Goal: Browse casually: Explore the website without a specific task or goal

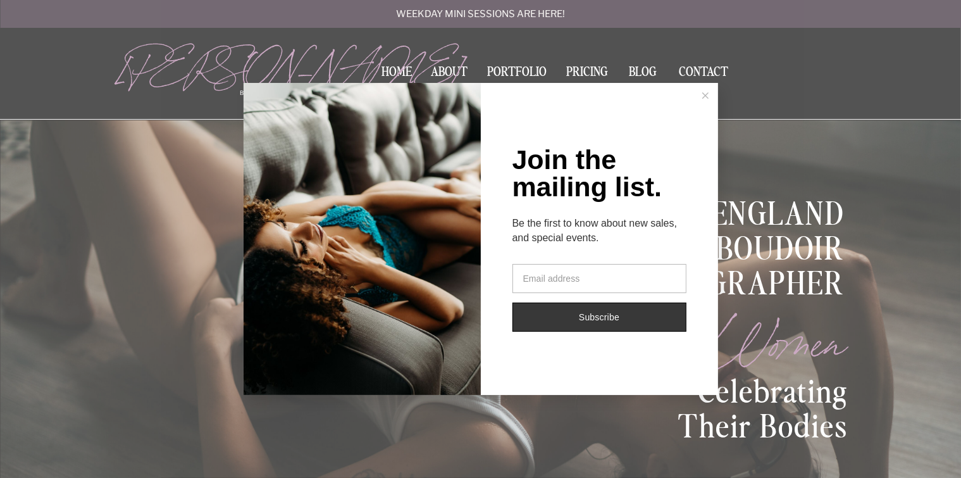
click at [700, 98] on button at bounding box center [705, 95] width 25 height 25
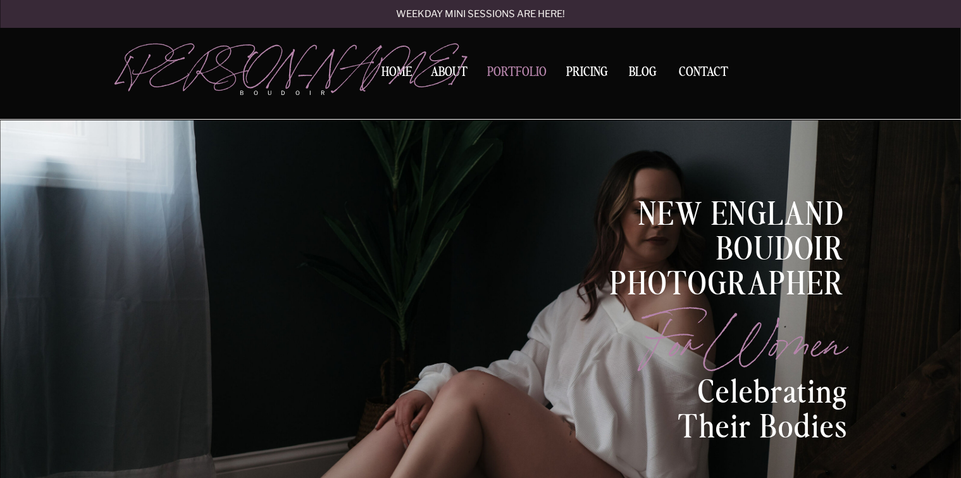
click at [497, 75] on nav "Portfolio" at bounding box center [517, 74] width 68 height 17
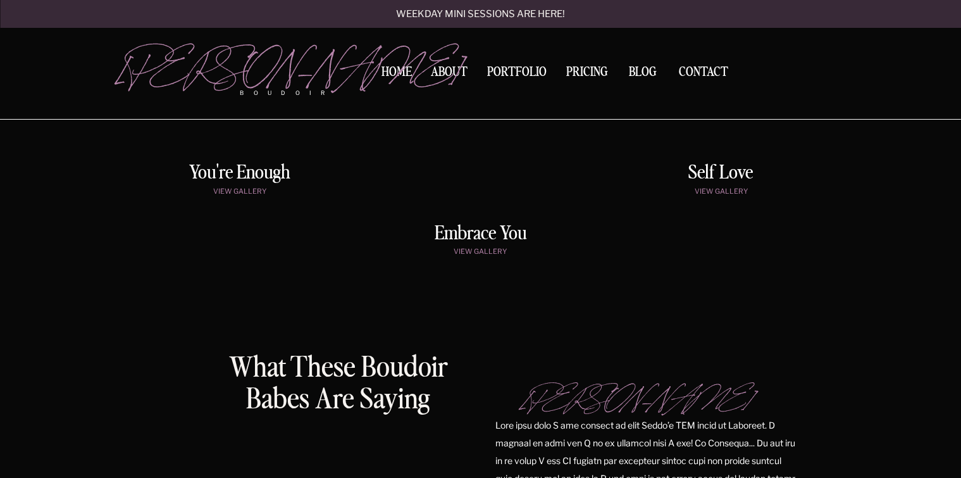
scroll to position [838, 0]
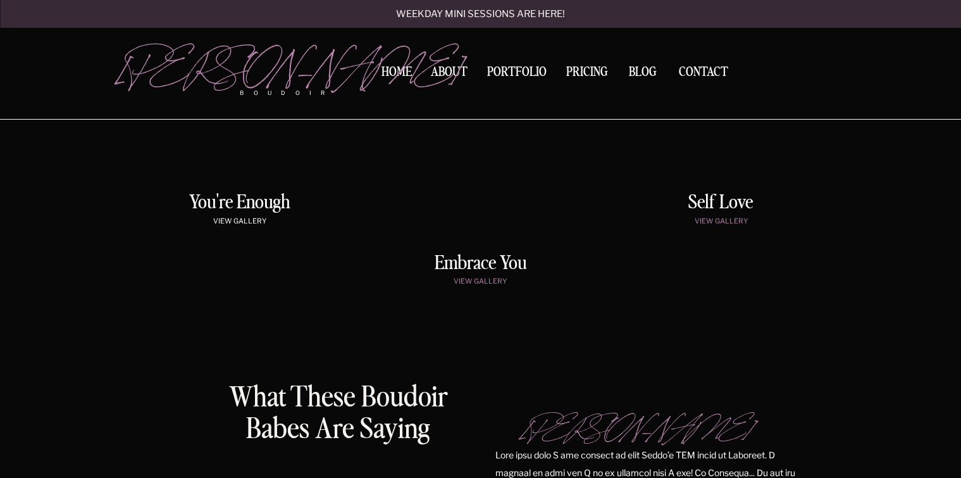
click at [243, 219] on p "view gallery" at bounding box center [240, 222] width 205 height 11
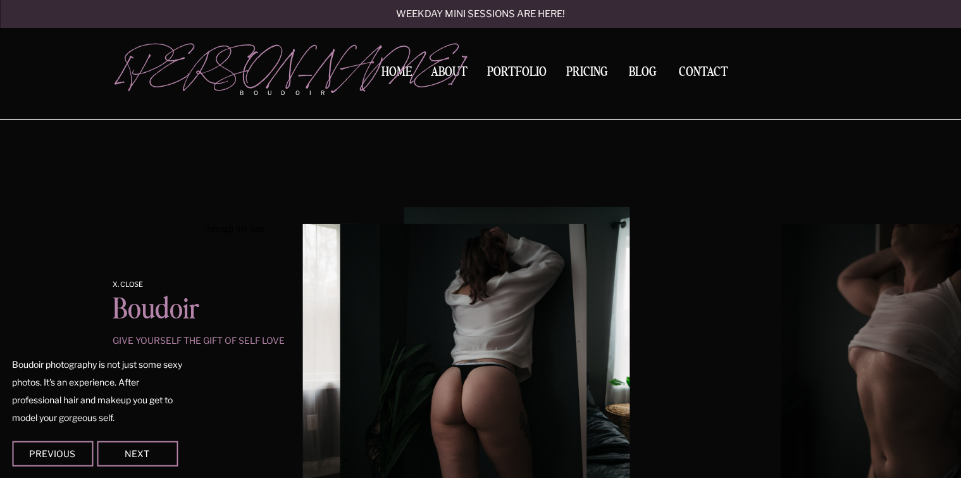
scroll to position [1054, 0]
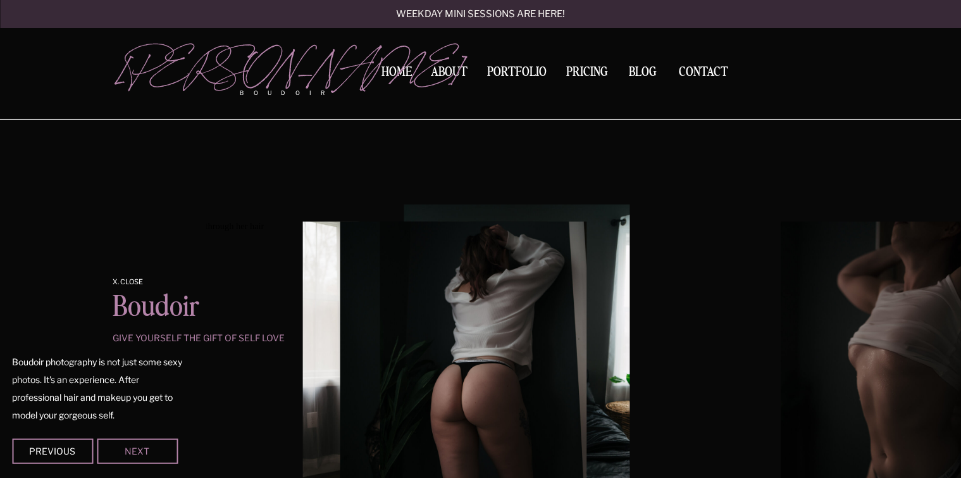
click at [154, 451] on div "Next" at bounding box center [137, 451] width 76 height 8
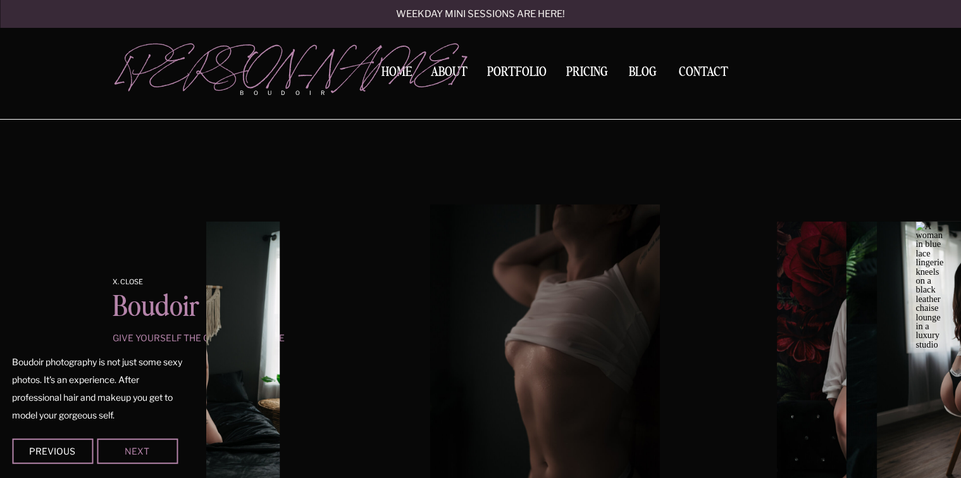
click at [154, 451] on div "Next" at bounding box center [137, 451] width 76 height 8
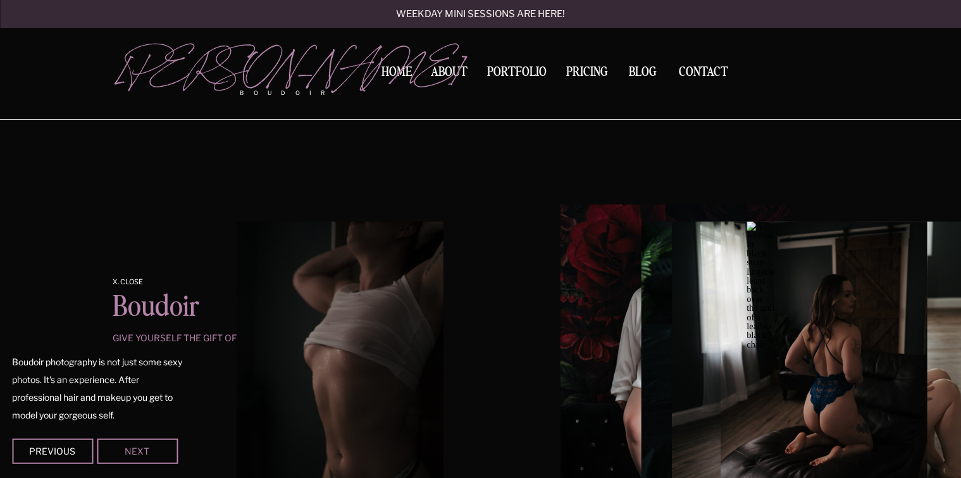
click at [154, 451] on div "Next" at bounding box center [137, 451] width 76 height 8
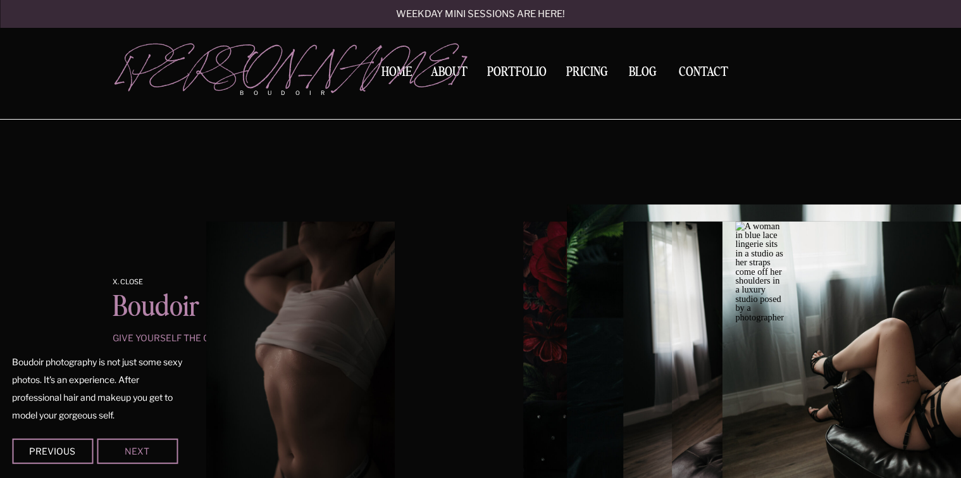
click at [154, 451] on div "Next" at bounding box center [137, 451] width 76 height 8
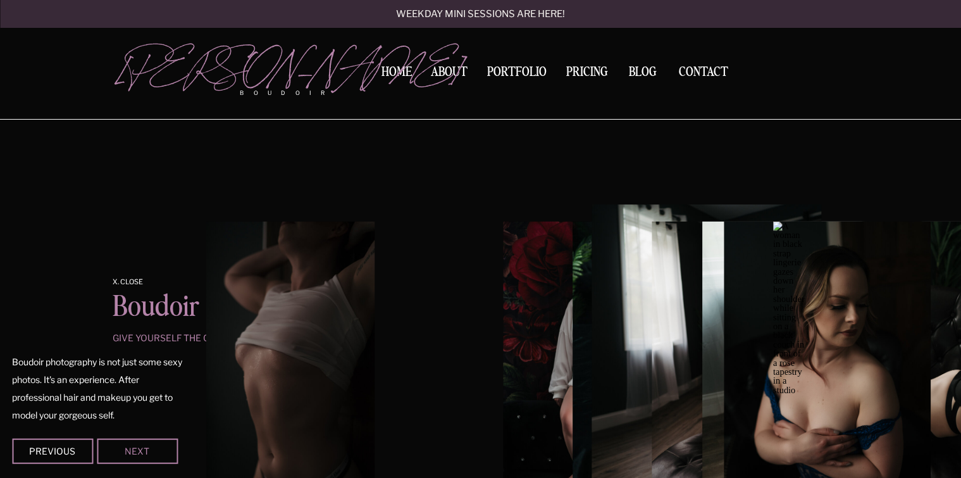
click at [154, 451] on div "Next" at bounding box center [137, 451] width 76 height 8
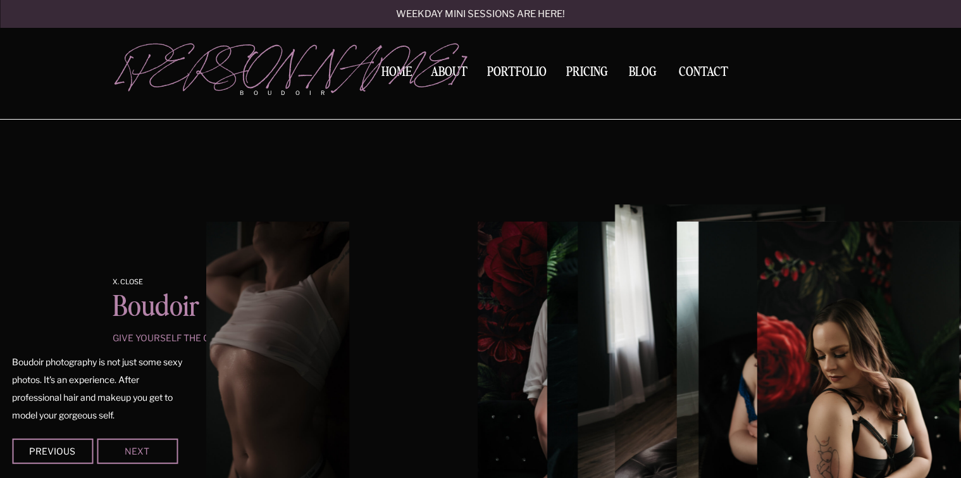
click at [154, 451] on div "Next" at bounding box center [137, 451] width 76 height 8
